Goal: Task Accomplishment & Management: Complete application form

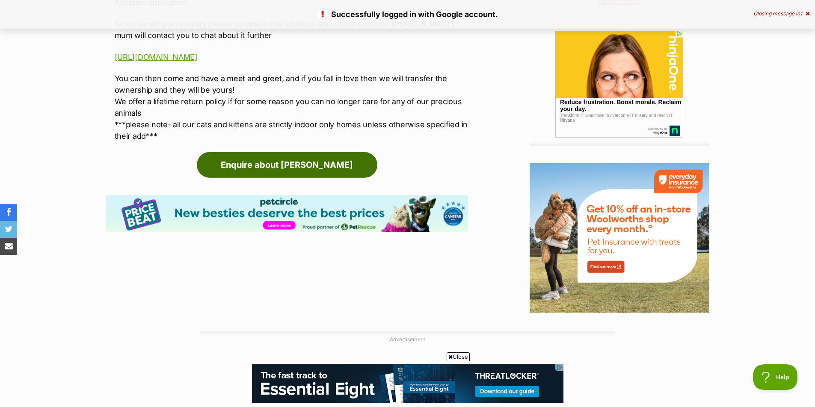
click at [345, 167] on link "Enquire about [PERSON_NAME]" at bounding box center [287, 165] width 180 height 26
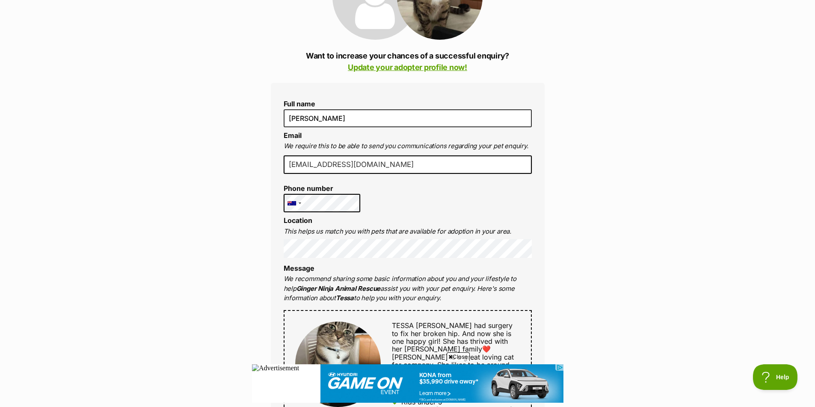
scroll to position [171, 0]
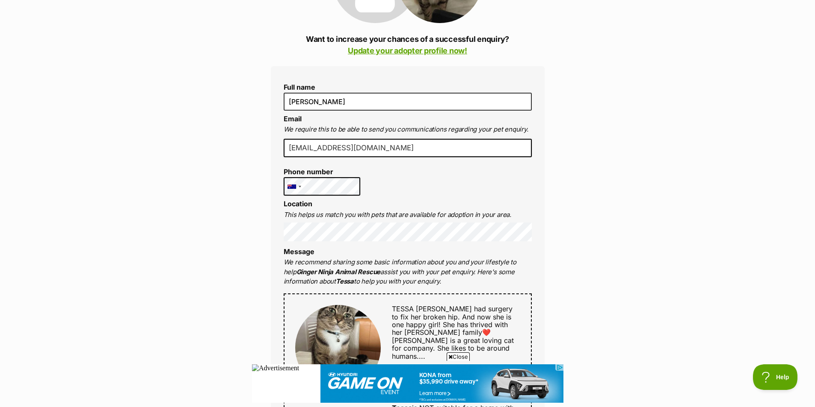
click at [262, 227] on div "Enquire about [PERSON_NAME] Want to increase your chances of a successful enqui…" at bounding box center [407, 374] width 299 height 934
click at [261, 228] on div "Enquire about [PERSON_NAME] Want to increase your chances of a successful enqui…" at bounding box center [407, 374] width 299 height 934
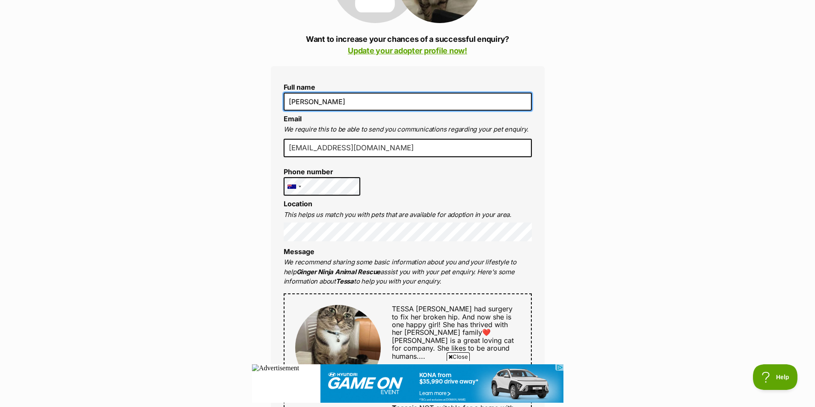
drag, startPoint x: 306, startPoint y: 103, endPoint x: 316, endPoint y: 100, distance: 10.6
click at [316, 100] on input "[PERSON_NAME]" at bounding box center [407, 102] width 248 height 18
click at [317, 101] on input "[PERSON_NAME]" at bounding box center [407, 102] width 248 height 18
drag, startPoint x: 310, startPoint y: 101, endPoint x: 322, endPoint y: 101, distance: 12.0
click at [322, 101] on input "[PERSON_NAME]" at bounding box center [407, 102] width 248 height 18
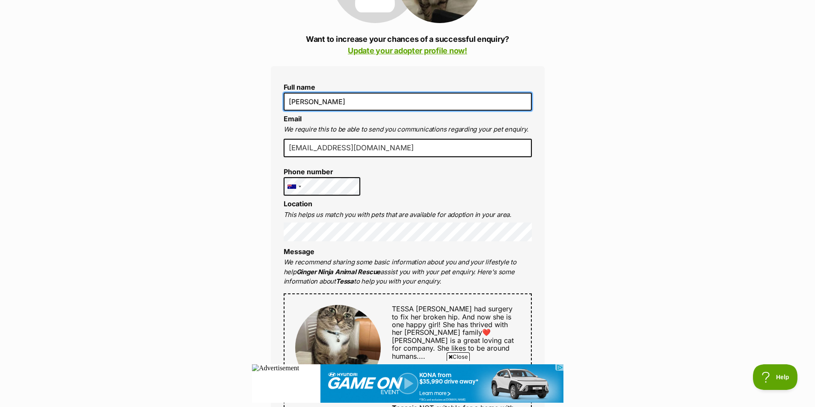
type input "[PERSON_NAME]"
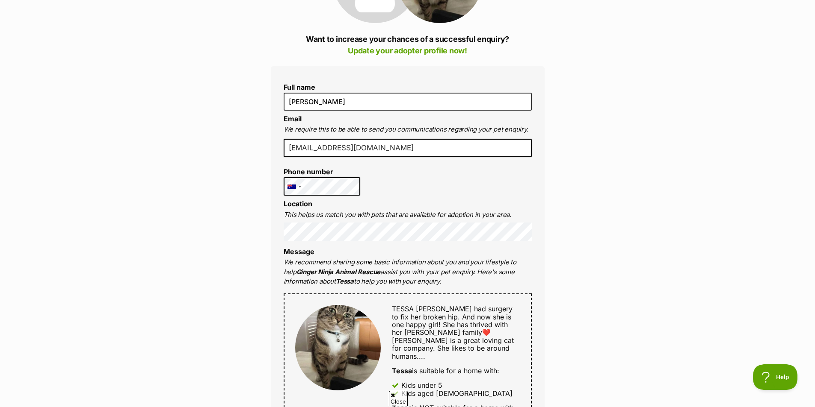
click at [310, 149] on input "[EMAIL_ADDRESS][DOMAIN_NAME]" at bounding box center [407, 148] width 248 height 19
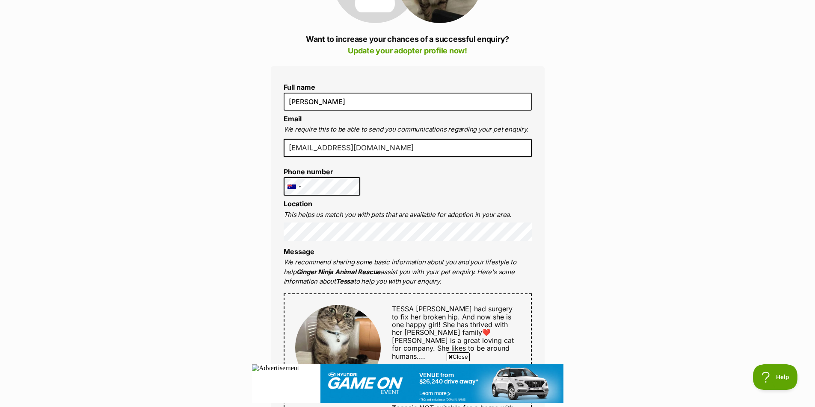
scroll to position [0, 0]
click at [241, 218] on div "Enquire about [PERSON_NAME] Want to increase your chances of a successful enqui…" at bounding box center [407, 374] width 815 height 934
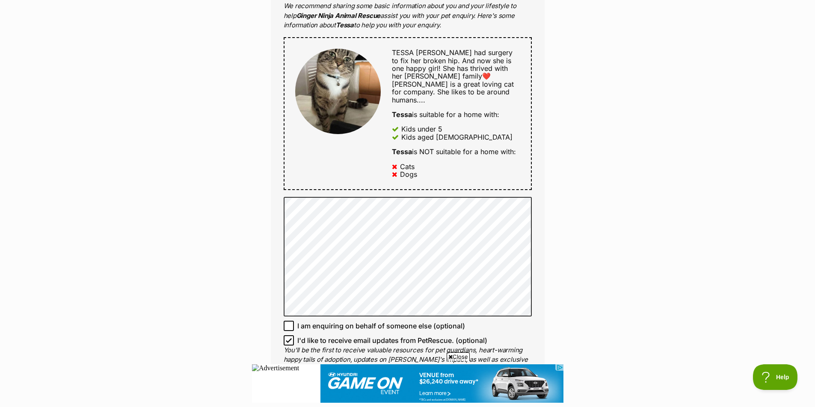
scroll to position [513, 0]
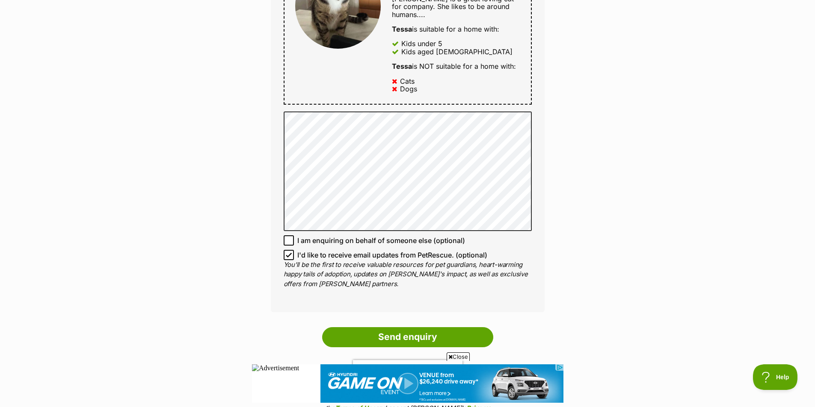
click at [290, 254] on icon at bounding box center [288, 256] width 5 height 4
click at [290, 250] on input "I'd like to receive email updates from PetRescue. (optional)" at bounding box center [288, 255] width 10 height 10
checkbox input "false"
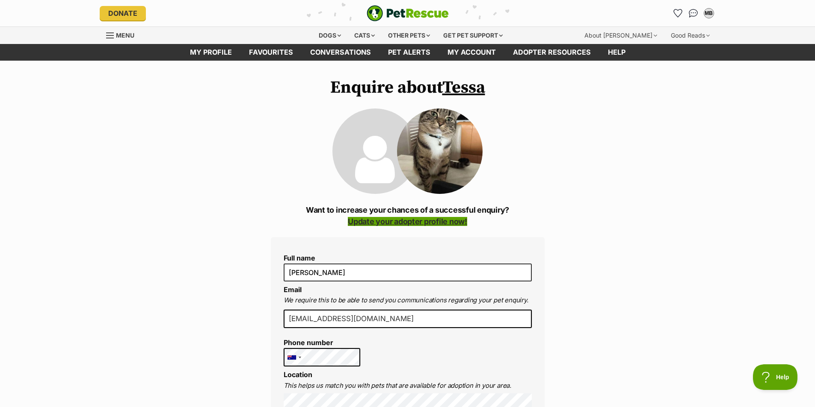
scroll to position [0, 0]
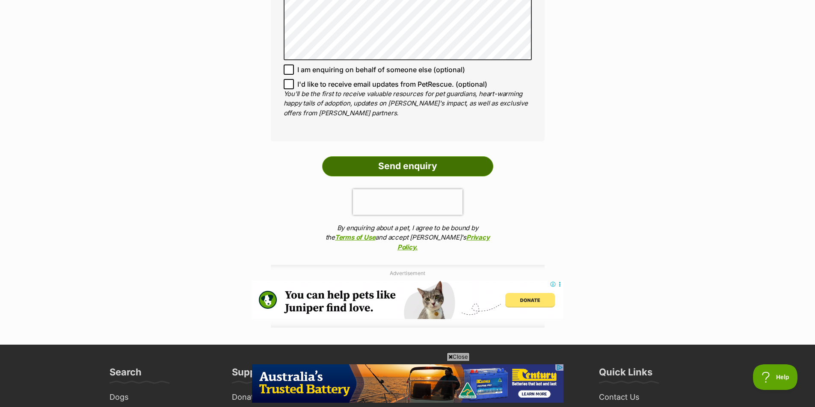
click at [409, 157] on input "Send enquiry" at bounding box center [407, 166] width 171 height 20
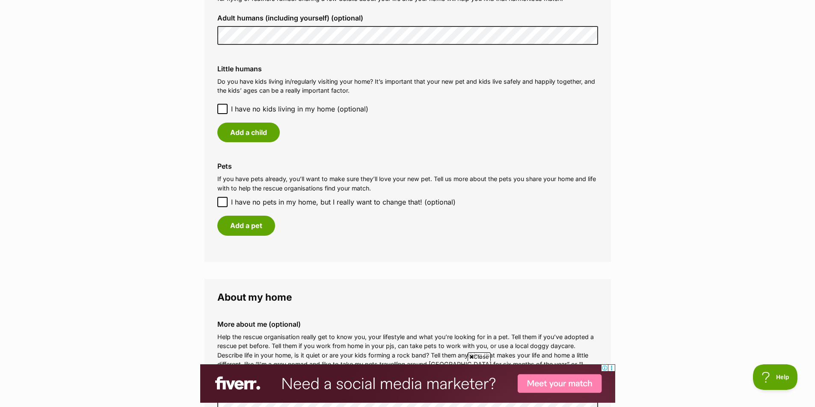
scroll to position [684, 0]
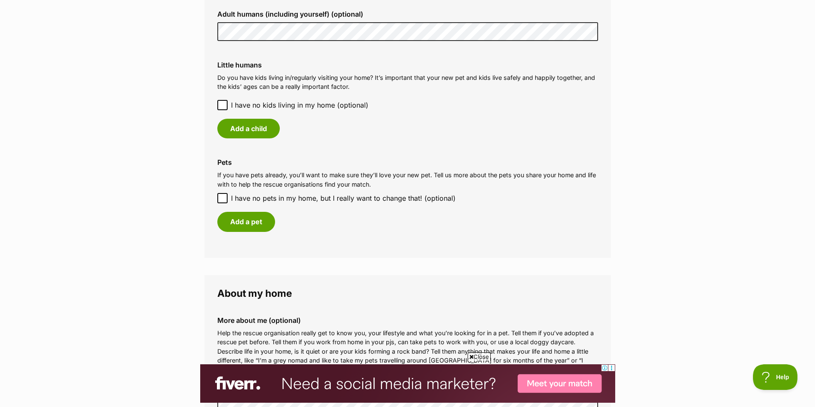
click at [223, 104] on icon at bounding box center [222, 105] width 6 height 6
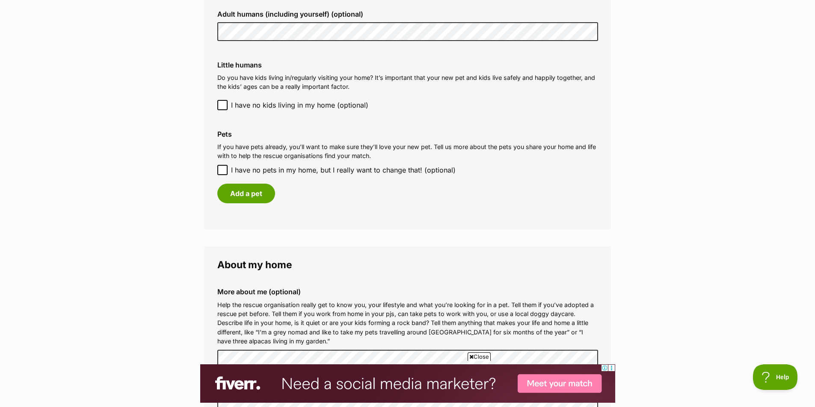
click at [220, 169] on icon at bounding box center [222, 170] width 6 height 6
click at [220, 169] on input "I have no pets in my home, but I really want to change that! (optional)" at bounding box center [222, 170] width 10 height 10
checkbox input "true"
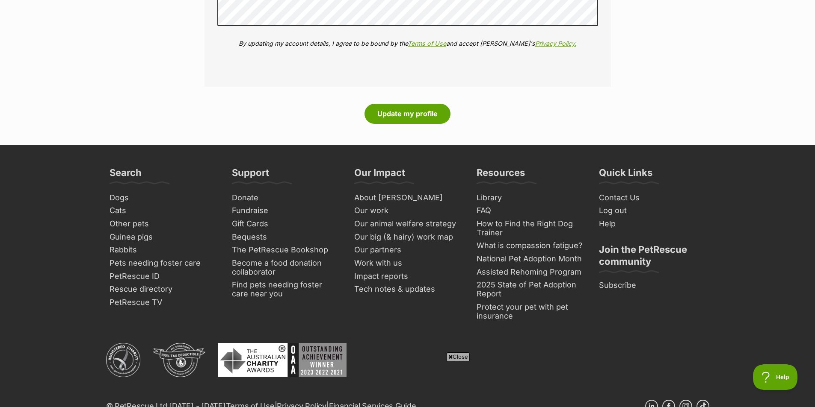
scroll to position [1112, 0]
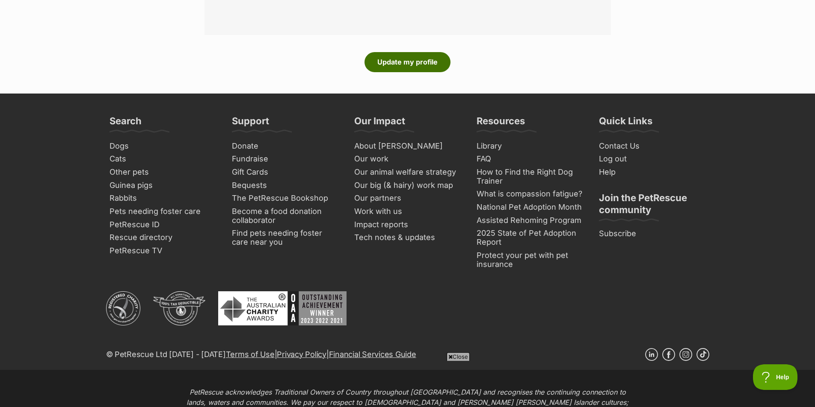
click at [377, 68] on button "Update my profile" at bounding box center [407, 62] width 86 height 20
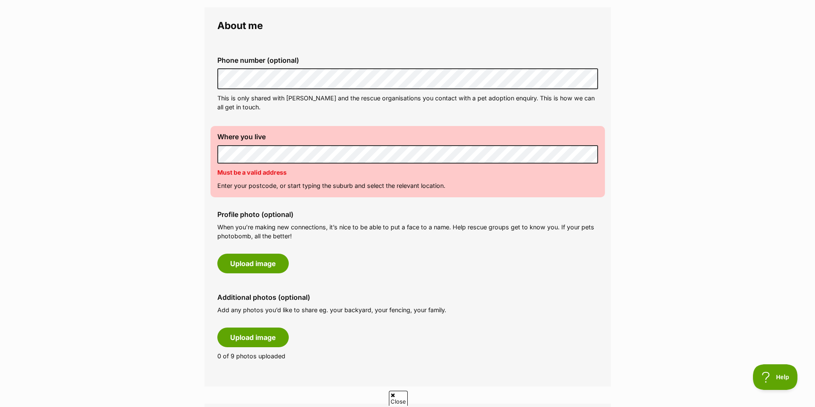
scroll to position [257, 0]
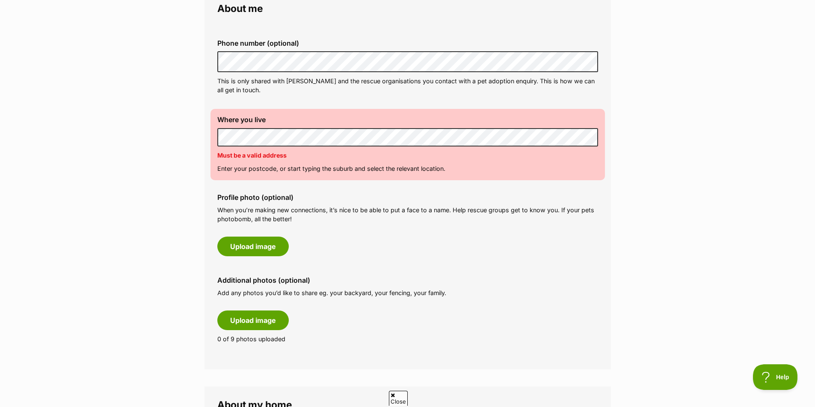
click at [298, 123] on label "Where you live" at bounding box center [407, 120] width 381 height 8
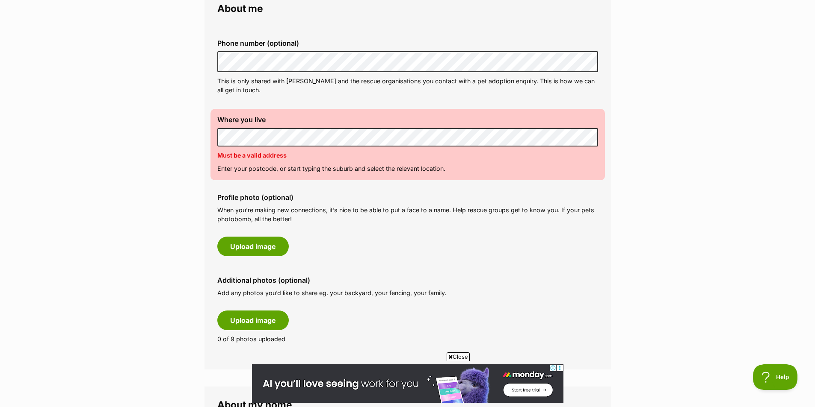
click at [202, 139] on main "My adopter profile Why do I need an adopter profile? Your adopter profile will …" at bounding box center [407, 383] width 815 height 1158
click at [191, 189] on main "My adopter profile Why do I need an adopter profile? Your adopter profile will …" at bounding box center [407, 383] width 815 height 1158
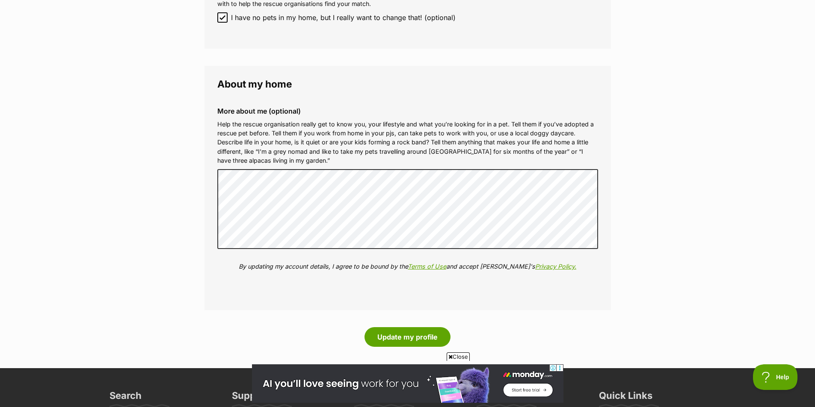
scroll to position [855, 0]
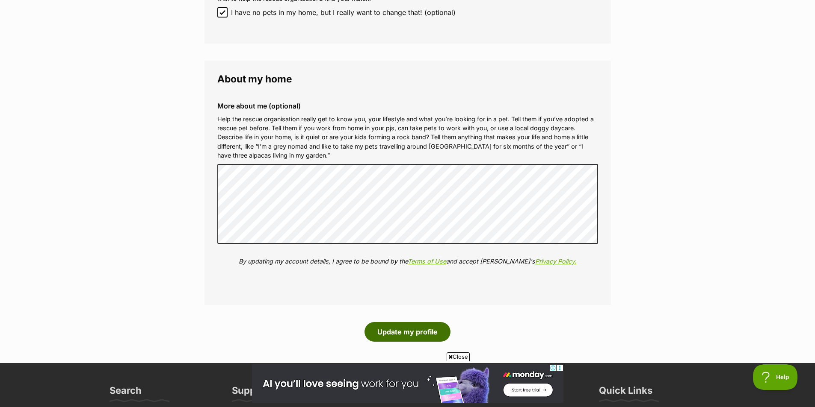
click at [400, 328] on button "Update my profile" at bounding box center [407, 332] width 86 height 20
